Goal: Information Seeking & Learning: Learn about a topic

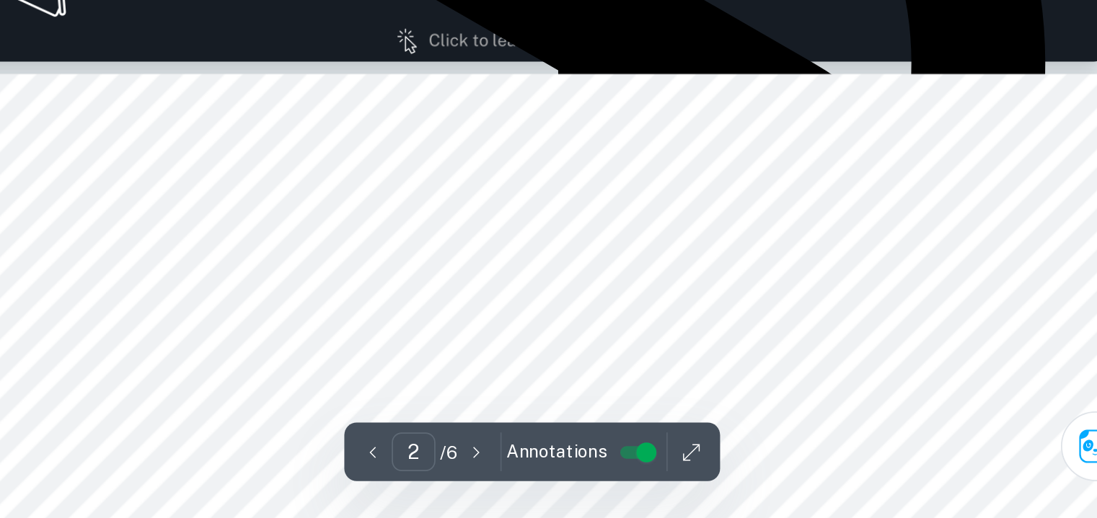
scroll to position [778, 0]
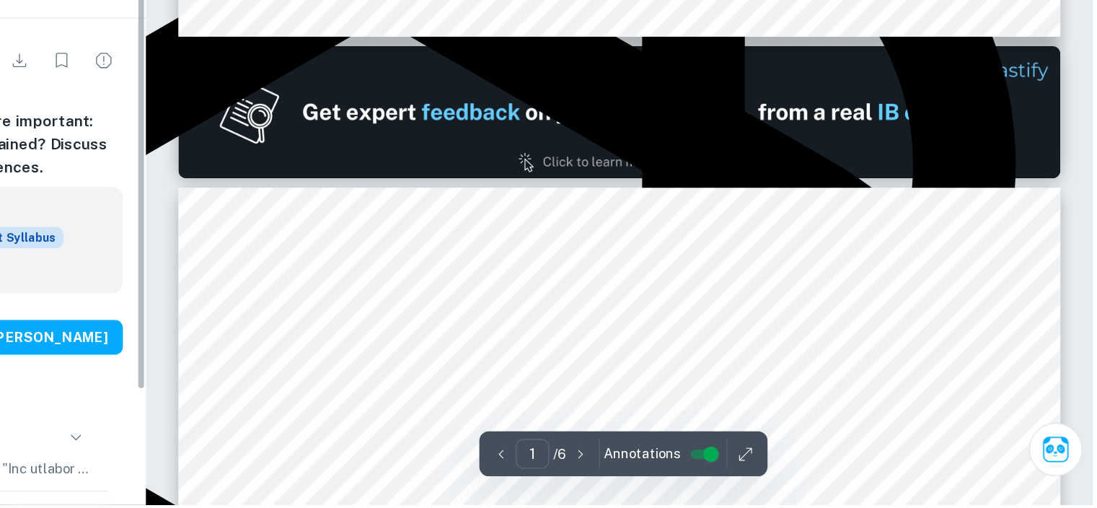
scroll to position [771, 1]
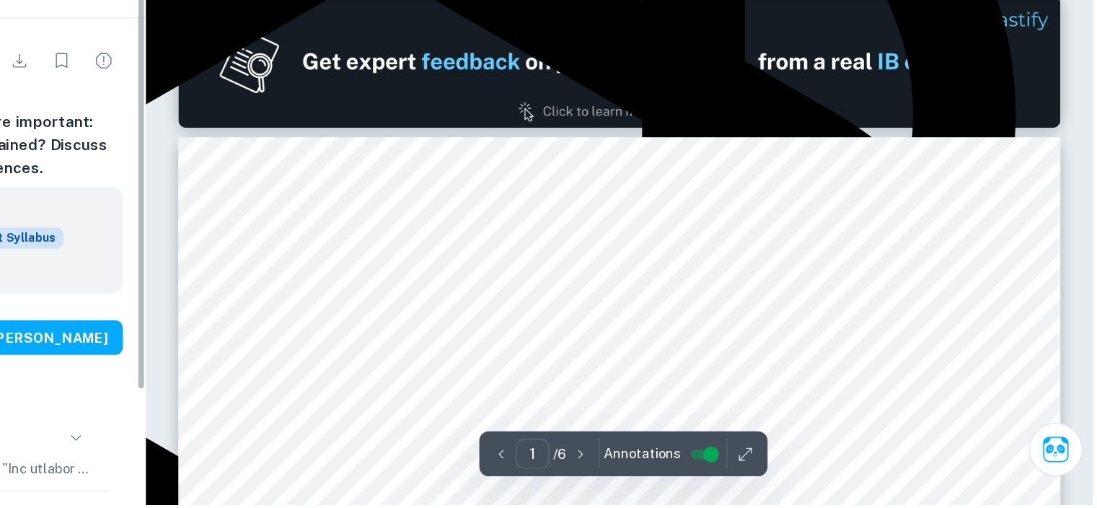
type input "2"
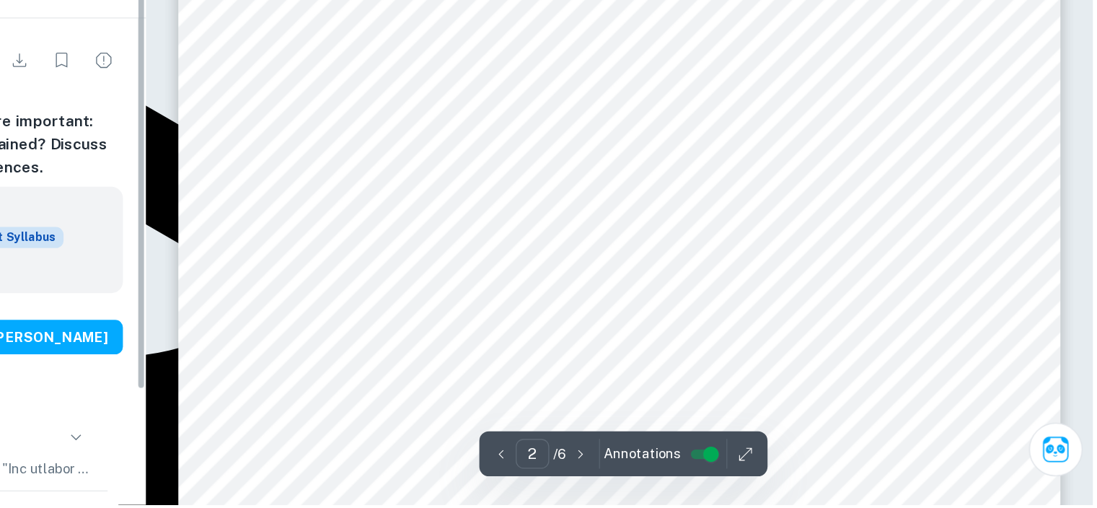
scroll to position [1059, 1]
